Goal: Task Accomplishment & Management: Use online tool/utility

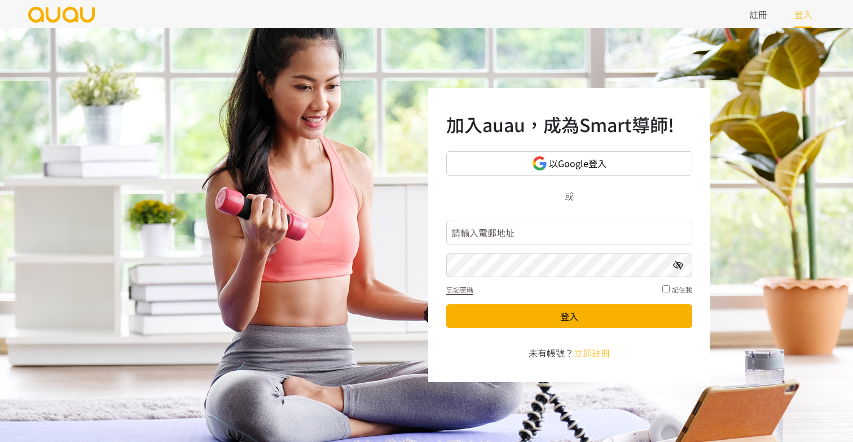
type input "尸"
type input "inspirehk@outlook.com"
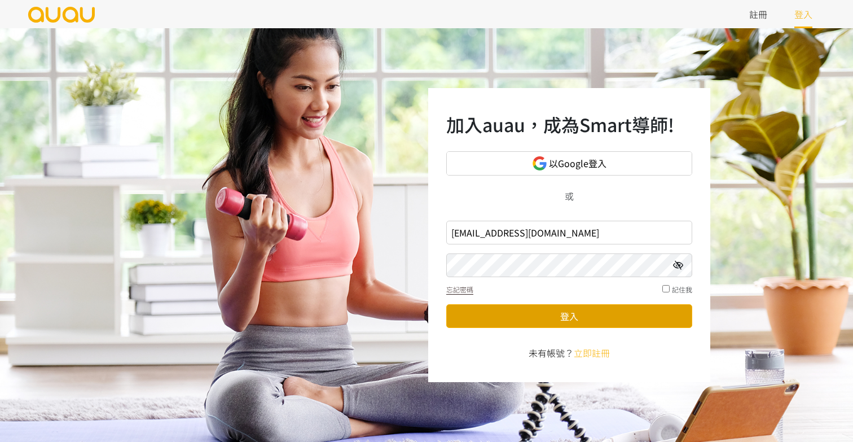
click at [590, 314] on button "登入" at bounding box center [569, 316] width 246 height 24
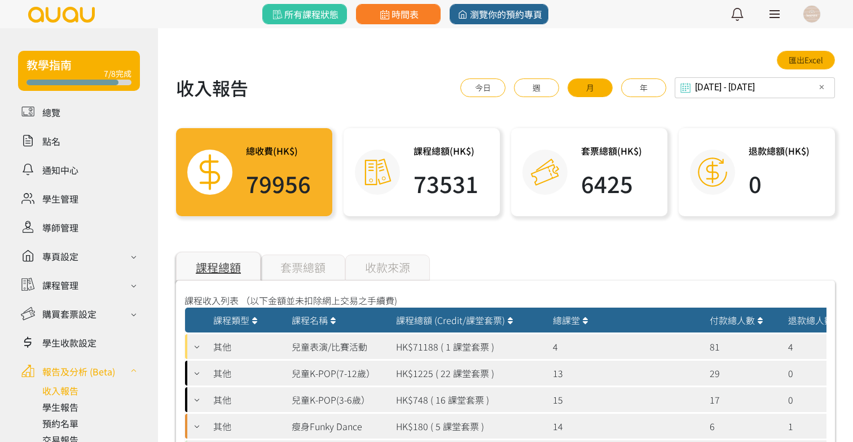
click at [735, 86] on input "[DATE] - [DATE]" at bounding box center [755, 87] width 160 height 21
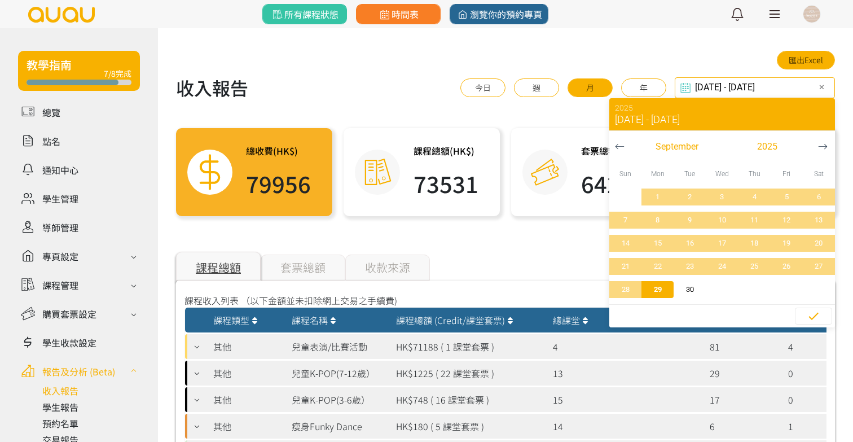
click at [620, 149] on icon "button" at bounding box center [620, 147] width 10 height 10
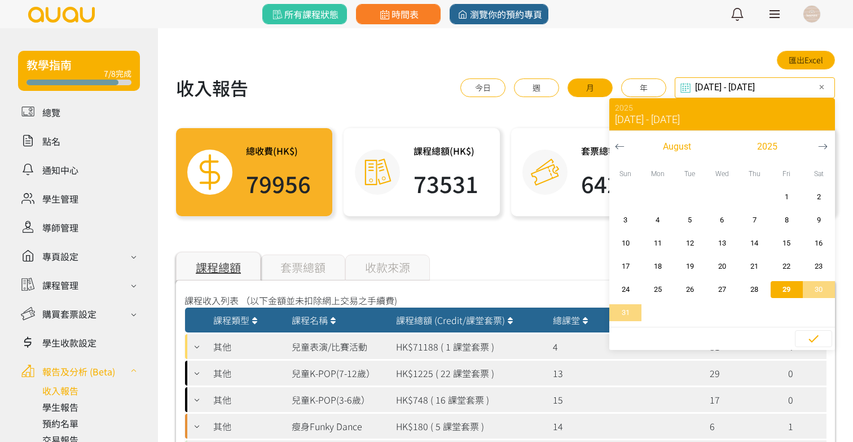
click at [616, 148] on icon "button" at bounding box center [620, 147] width 10 height 10
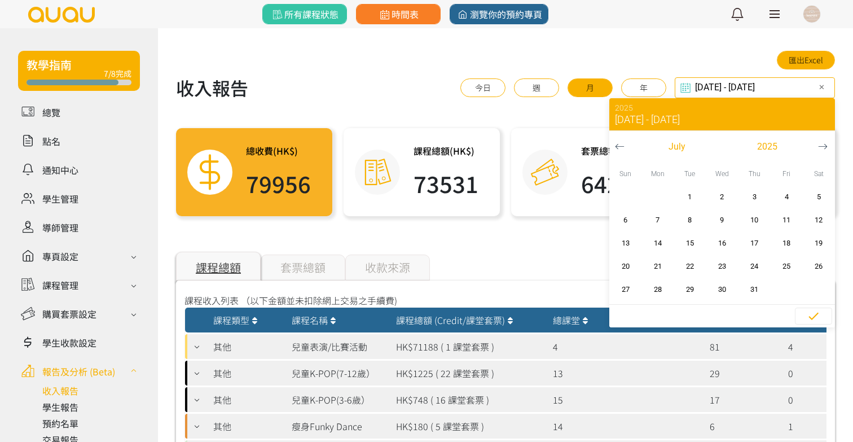
click at [616, 148] on icon "button" at bounding box center [620, 147] width 10 height 10
click at [762, 143] on span "2025" at bounding box center [768, 147] width 20 height 14
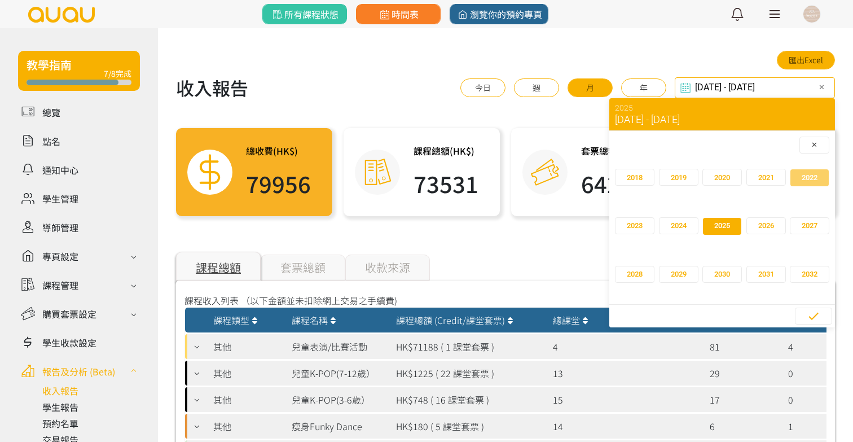
click at [810, 179] on span "2022" at bounding box center [810, 177] width 16 height 11
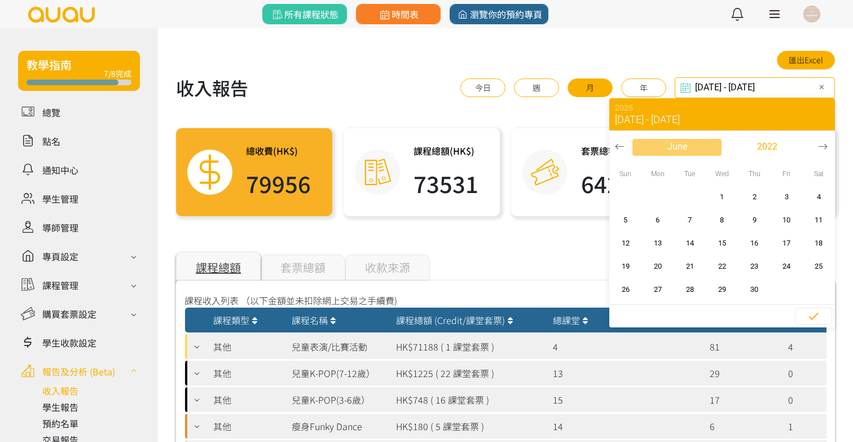
click at [672, 152] on span "June" at bounding box center [678, 147] width 20 height 14
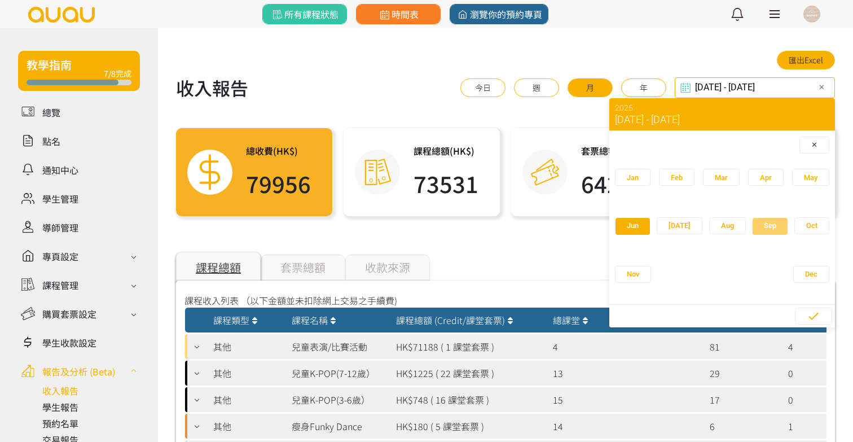
click at [764, 221] on span "Sep" at bounding box center [770, 225] width 12 height 11
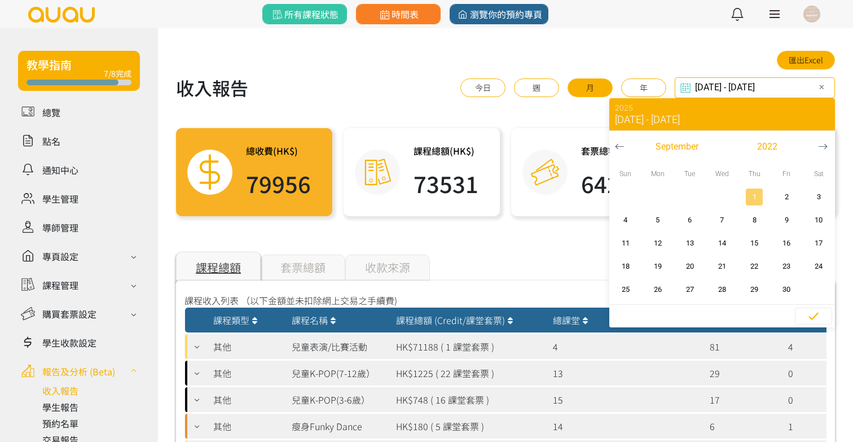
click at [760, 194] on span "1" at bounding box center [754, 196] width 25 height 11
type input "2022-09-01 - ..."
click at [553, 266] on div "課程總額 套票總額 收款來源" at bounding box center [505, 268] width 659 height 26
click at [791, 84] on input "2022-09-01 - ..." at bounding box center [755, 87] width 160 height 21
click at [751, 68] on div "匯出Excel" at bounding box center [505, 60] width 659 height 19
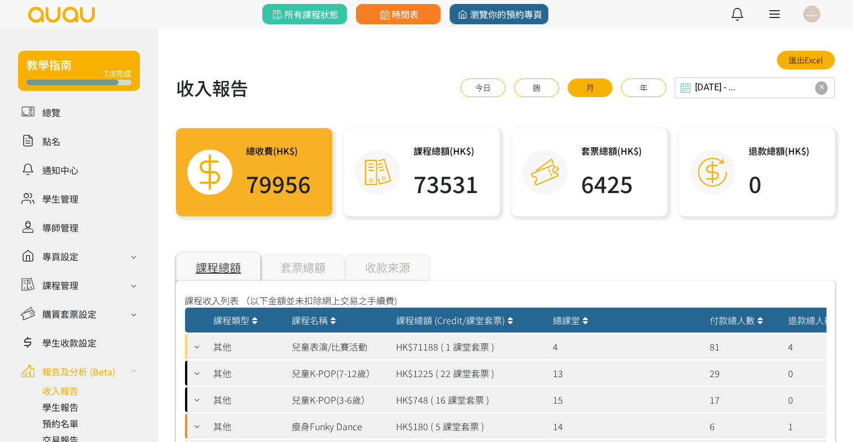
click at [817, 87] on button "✕" at bounding box center [822, 88] width 14 height 14
click at [751, 91] on div "Select date & time 2025 ... - ... September 2025 Sun Mon Tue Wed Thu Fri Sat 1 …" at bounding box center [761, 87] width 150 height 21
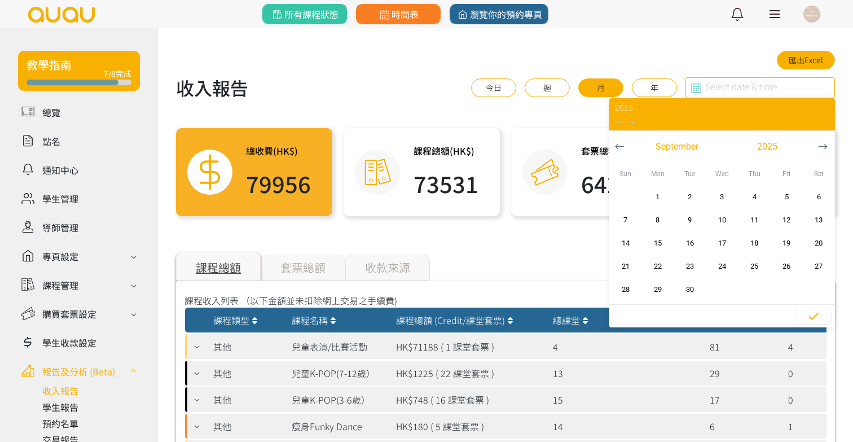
click at [635, 115] on span "... - ..." at bounding box center [625, 120] width 21 height 10
click at [624, 106] on div "2025" at bounding box center [725, 108] width 220 height 8
click at [751, 145] on span "button" at bounding box center [767, 147] width 89 height 17
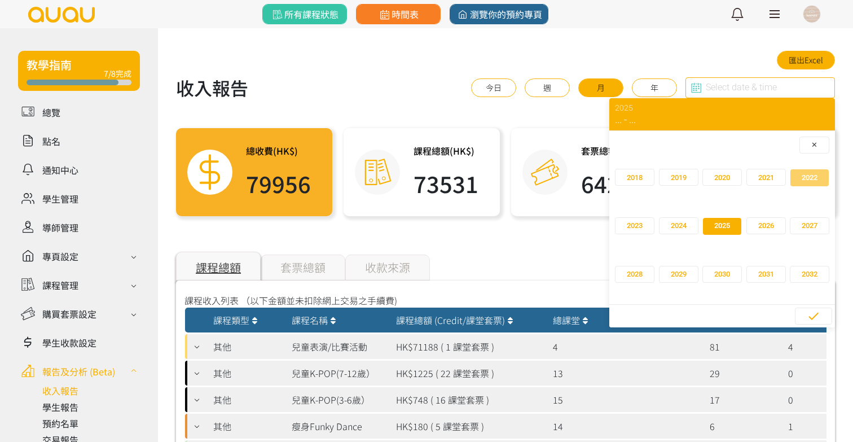
click at [807, 181] on span "2022" at bounding box center [810, 177] width 16 height 11
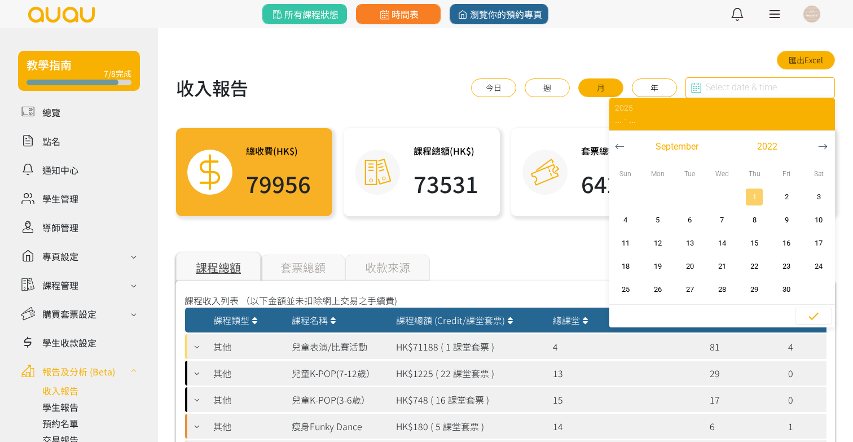
click at [752, 196] on span "1" at bounding box center [754, 196] width 25 height 11
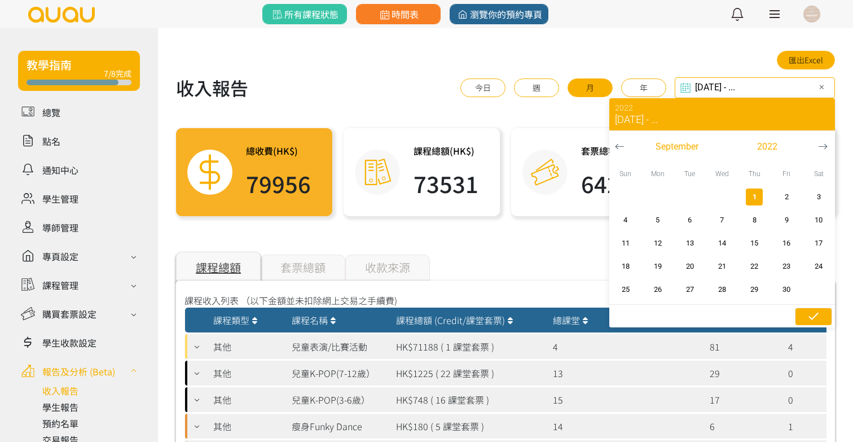
click at [809, 318] on icon "button" at bounding box center [814, 316] width 14 height 14
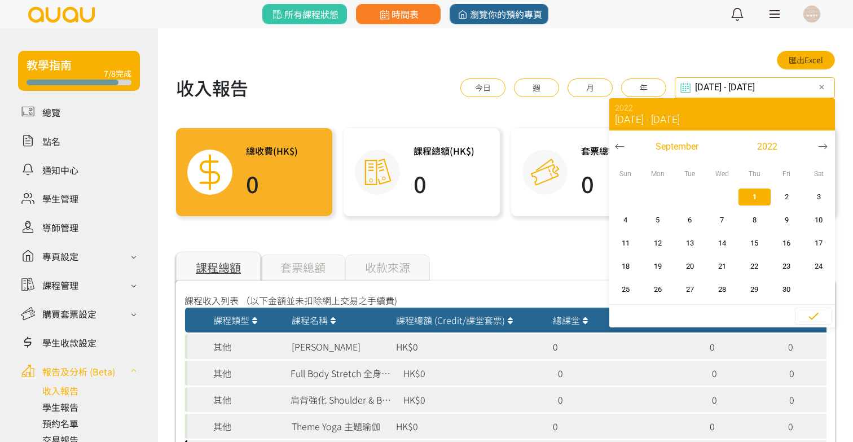
click at [787, 89] on div "2022-09-01 - 2022-09-01 Select date & time ✕ 2022 Sep 1, 2022 - Sep 1, 2022 Sep…" at bounding box center [755, 87] width 160 height 21
click at [827, 144] on icon "button" at bounding box center [823, 147] width 10 height 10
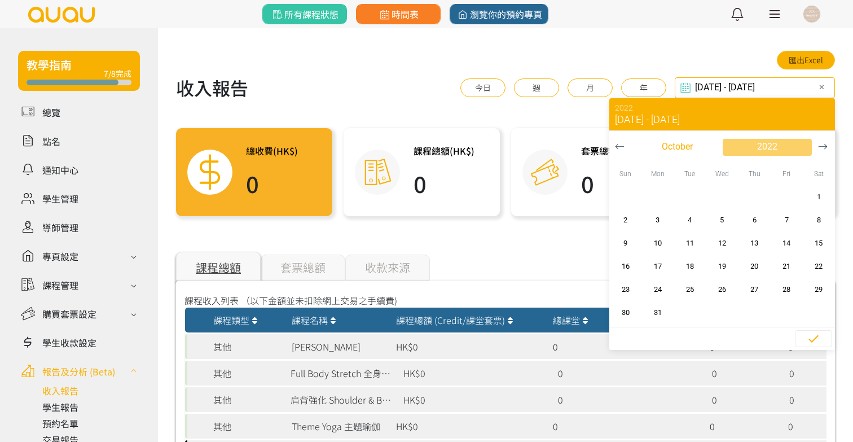
click at [774, 150] on span "2022" at bounding box center [768, 147] width 20 height 14
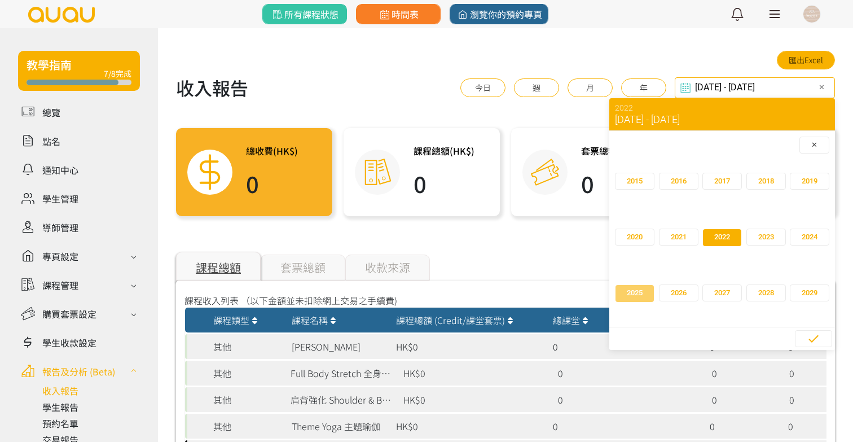
click at [644, 296] on span "button" at bounding box center [635, 293] width 38 height 17
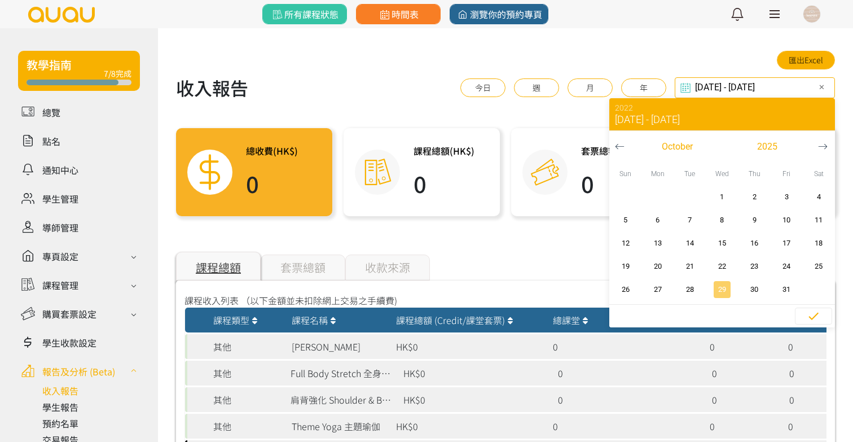
click at [724, 292] on span "29" at bounding box center [722, 289] width 25 height 11
click at [724, 293] on span "29" at bounding box center [722, 289] width 25 height 11
click at [658, 89] on button "年" at bounding box center [643, 87] width 45 height 19
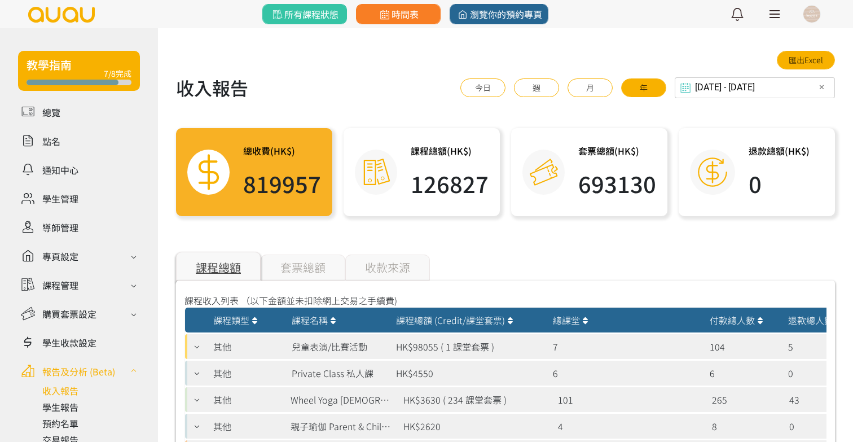
click at [308, 266] on div "套票總額" at bounding box center [303, 268] width 85 height 26
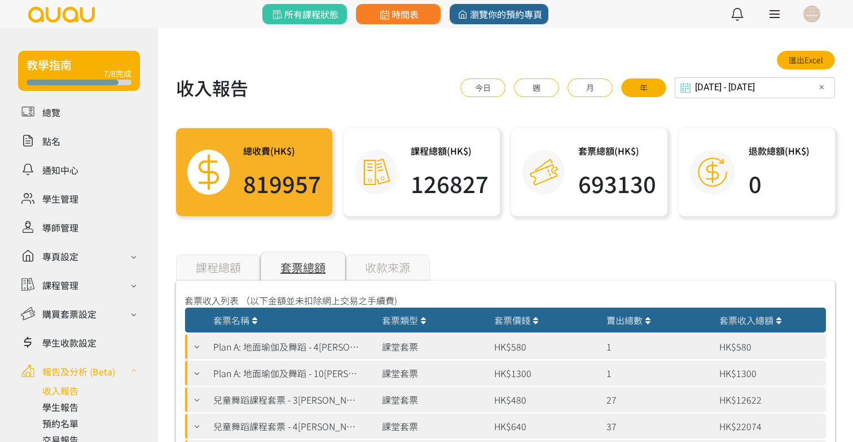
click at [210, 275] on div "課程總額" at bounding box center [218, 268] width 85 height 26
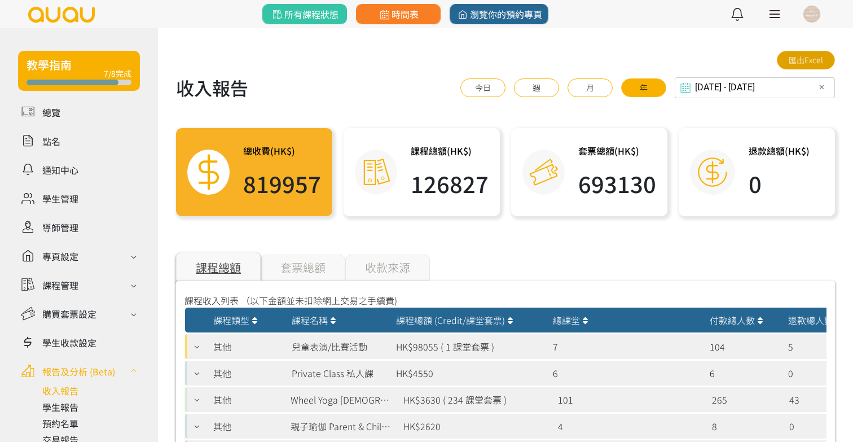
click at [806, 57] on link "匯出Excel" at bounding box center [806, 60] width 58 height 19
click at [305, 270] on div "套票總額" at bounding box center [303, 268] width 85 height 26
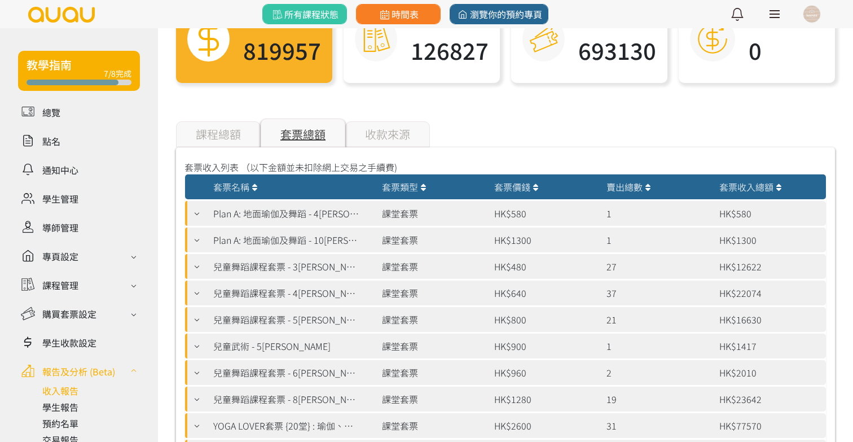
scroll to position [141, 0]
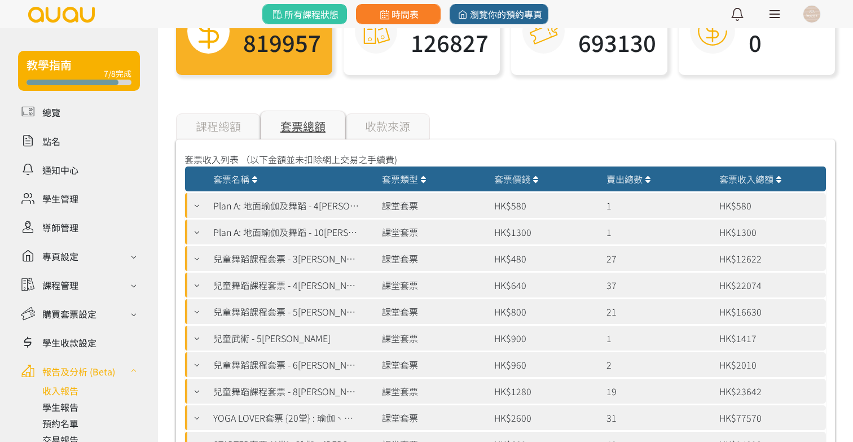
click at [197, 204] on icon at bounding box center [197, 205] width 12 height 9
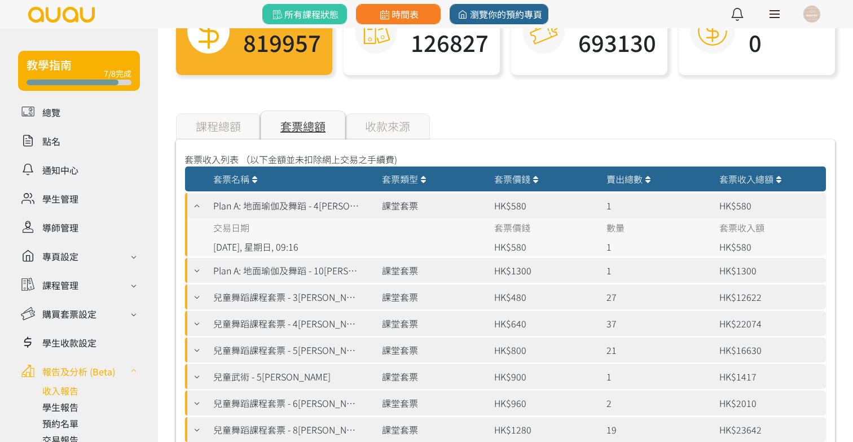
click at [198, 204] on icon at bounding box center [197, 205] width 12 height 9
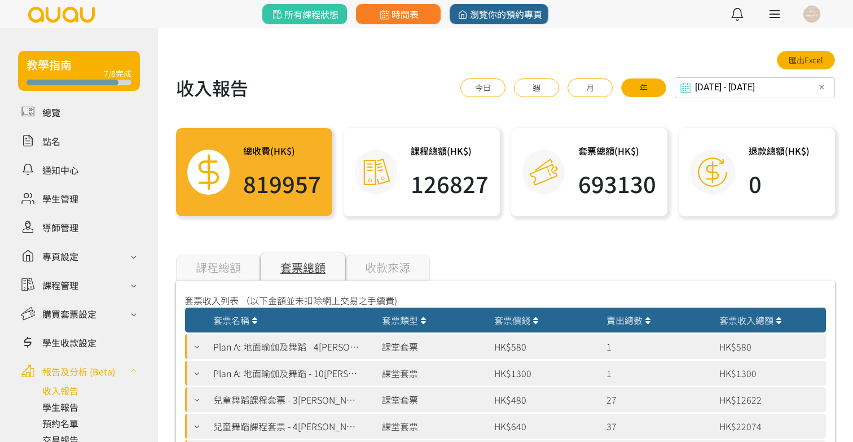
scroll to position [0, 0]
click at [414, 267] on div "收款來源" at bounding box center [387, 268] width 85 height 26
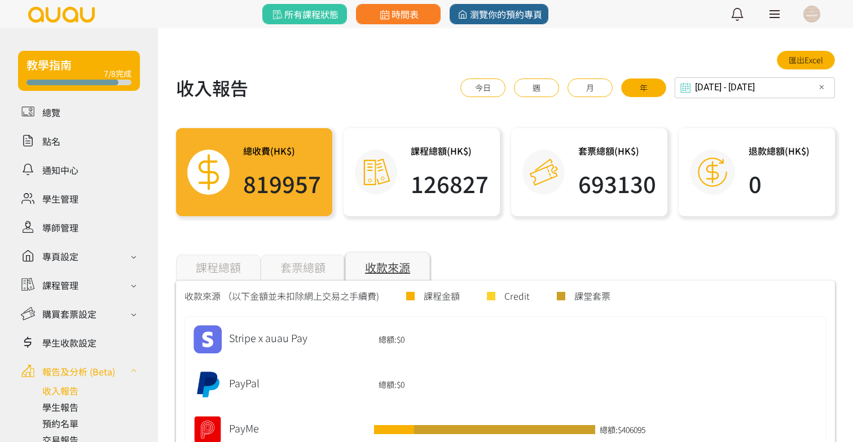
click at [694, 87] on icon at bounding box center [686, 87] width 16 height 11
click at [715, 86] on input "2024-09-29 - 2025-09-29" at bounding box center [755, 87] width 160 height 21
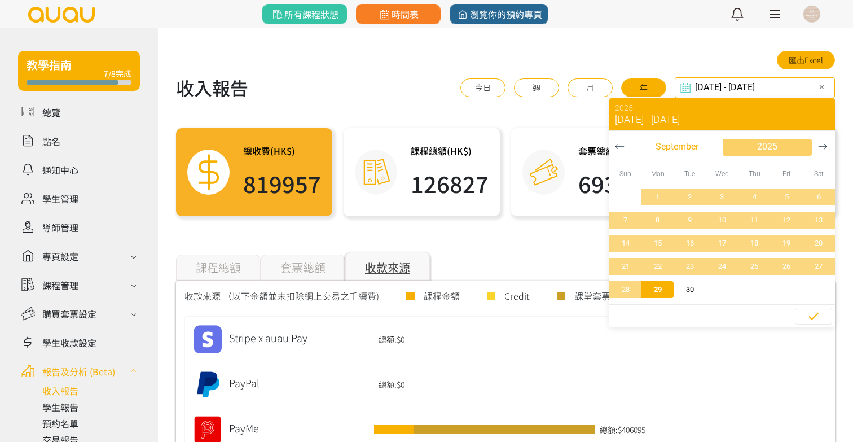
click at [770, 142] on span "2025" at bounding box center [768, 147] width 20 height 14
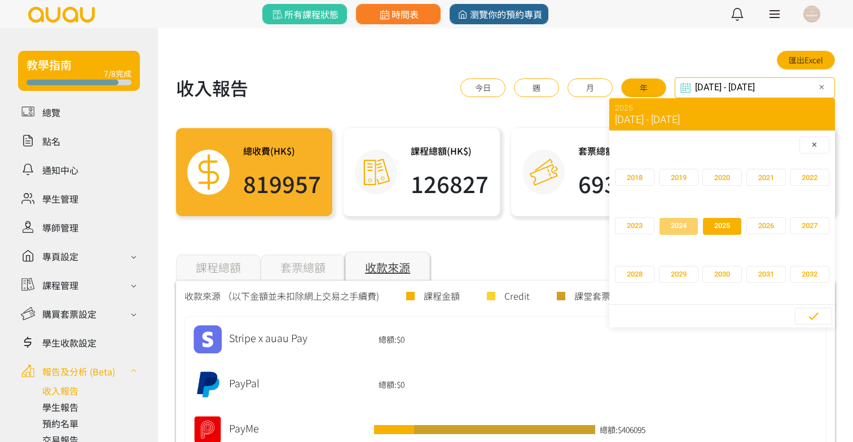
click at [686, 230] on span "2024" at bounding box center [679, 225] width 16 height 11
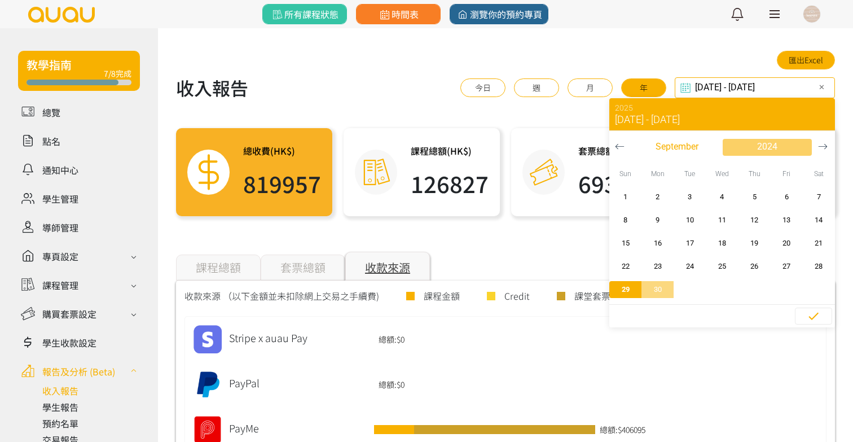
click at [795, 142] on span "button" at bounding box center [767, 147] width 89 height 17
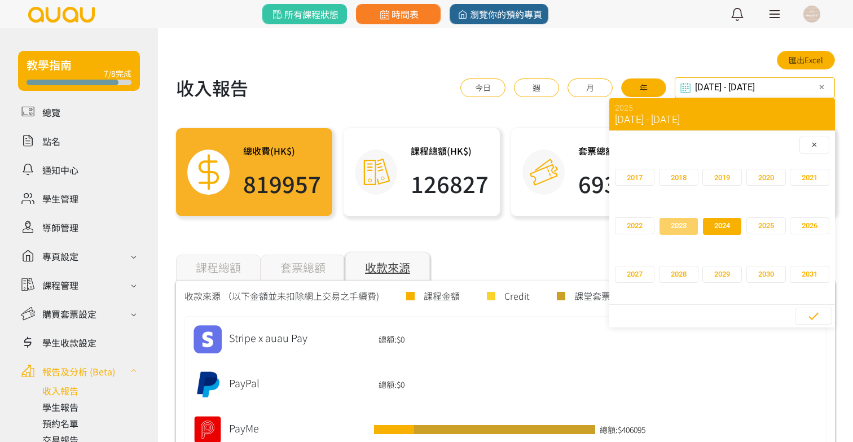
click at [687, 229] on span "2023" at bounding box center [679, 225] width 16 height 11
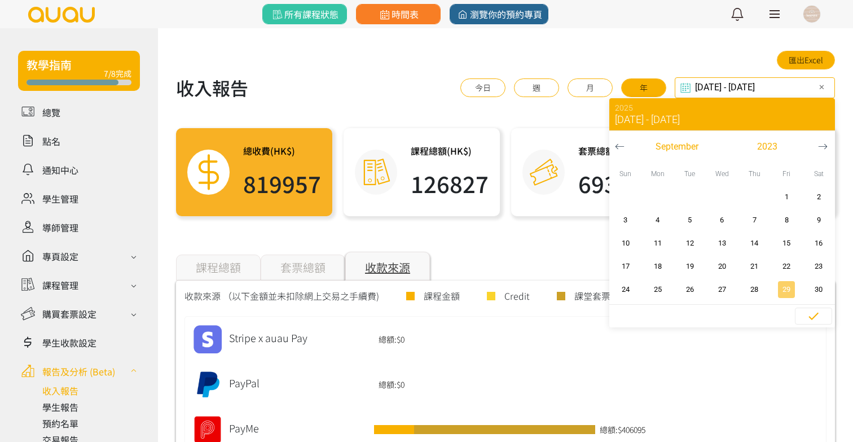
click at [784, 285] on span "29" at bounding box center [786, 289] width 25 height 11
click at [818, 146] on icon "button" at bounding box center [823, 147] width 10 height 10
click at [621, 148] on icon "button" at bounding box center [620, 147] width 10 height 10
click at [767, 150] on span "2023" at bounding box center [768, 147] width 20 height 14
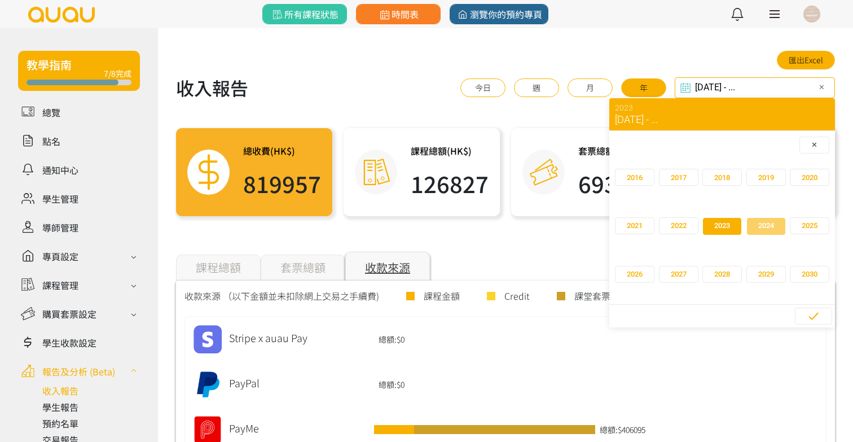
click at [761, 226] on span "2024" at bounding box center [767, 225] width 16 height 11
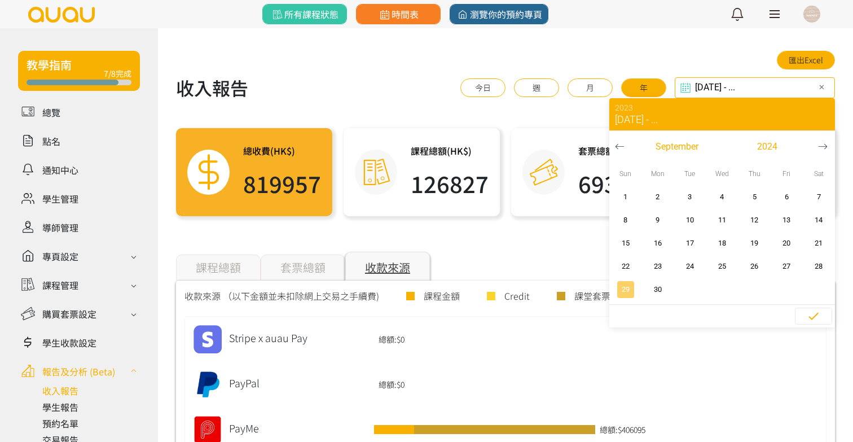
click at [624, 290] on span "29" at bounding box center [625, 289] width 25 height 11
type input "2023-09-29 - 2024-09-29"
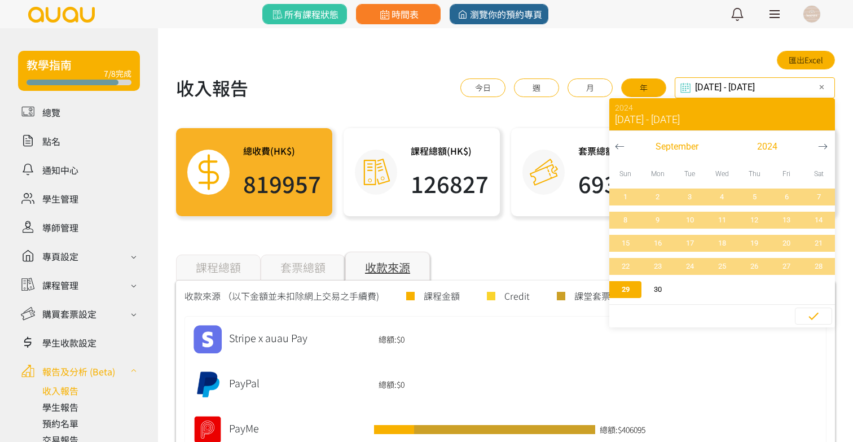
click at [554, 255] on div "課程總額 套票總額 收款來源" at bounding box center [505, 268] width 659 height 26
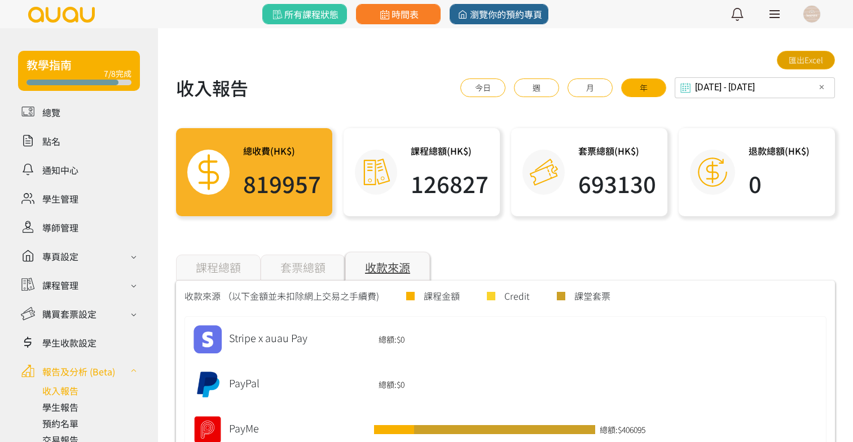
click at [794, 60] on link "匯出Excel" at bounding box center [806, 60] width 58 height 19
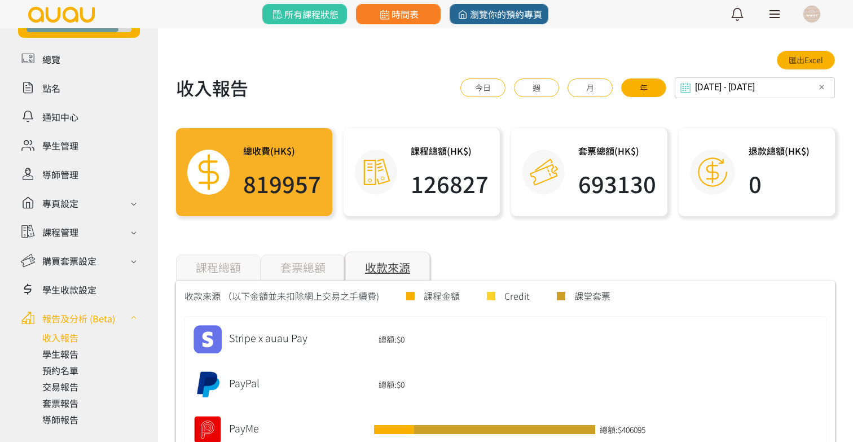
scroll to position [62, 0]
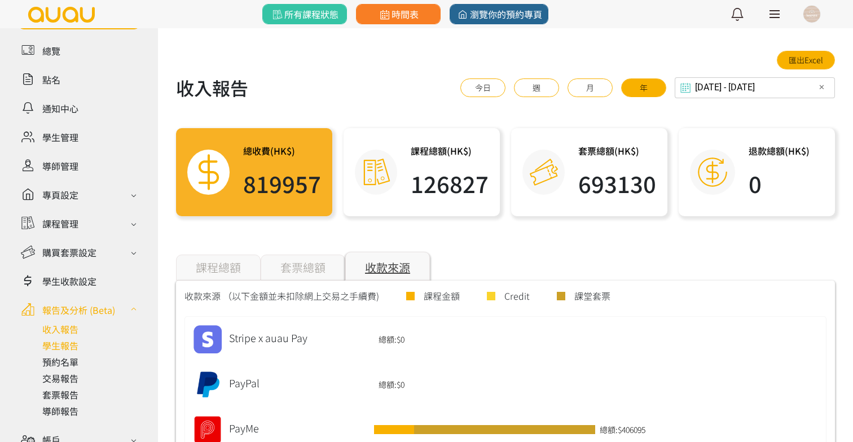
click at [67, 347] on link at bounding box center [91, 346] width 98 height 14
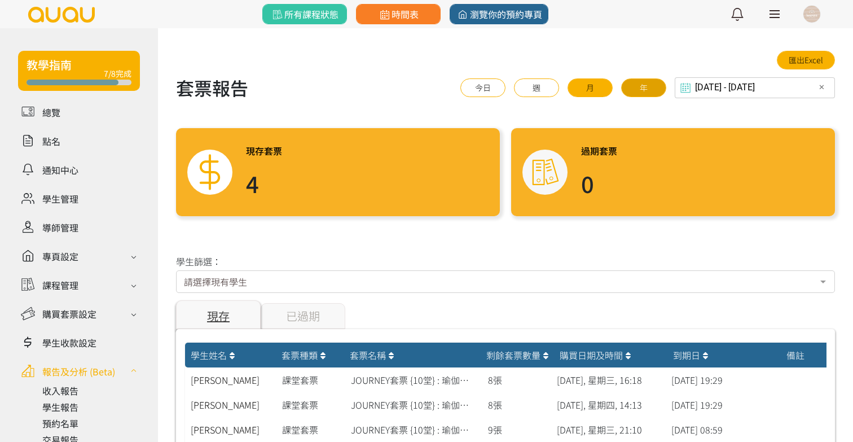
click at [636, 80] on button "年" at bounding box center [643, 87] width 45 height 19
type input "2024-09-29 - 2025-09-29"
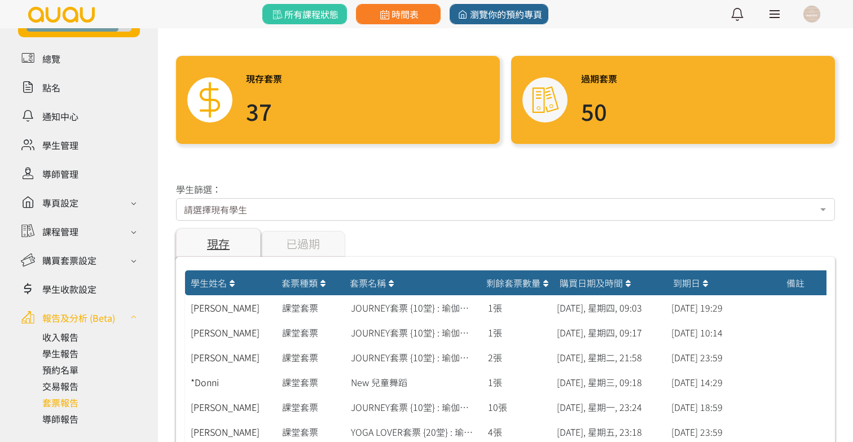
scroll to position [71, 0]
